Goal: Transaction & Acquisition: Purchase product/service

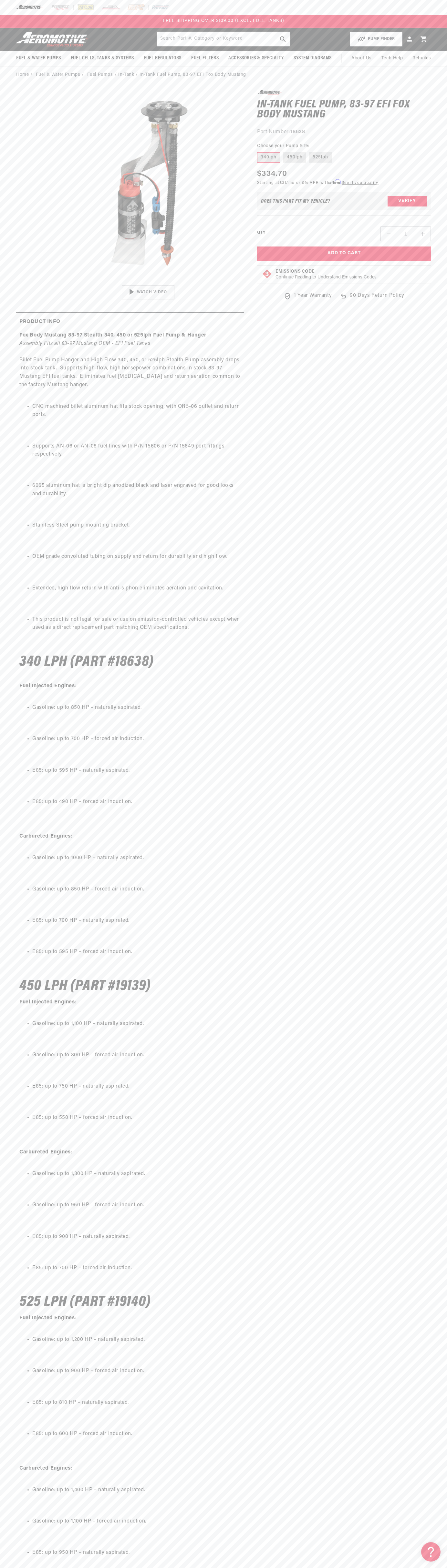
click at [332, 29] on header "Fuel & Water Pumps Back In-Tank In-Line Fuel Pumps" at bounding box center [223, 38] width 447 height 23
click at [425, 1052] on div "0.0 star rating Write a review In-Tank Fuel Pump, 83-97 EFI Fox Body Mustang In…" at bounding box center [337, 885] width 187 height 1591
click at [231, 1568] on html "Skip to content Your cart Your cart is empty Loading... You may also like Subto…" at bounding box center [223, 784] width 447 height 1568
click at [23, 884] on div "Fox Body Mustang 83-97 Stealth 340, 450 or 525lph Fuel Pump & Hanger Assembly F…" at bounding box center [130, 959] width 228 height 1257
